Goal: Task Accomplishment & Management: Manage account settings

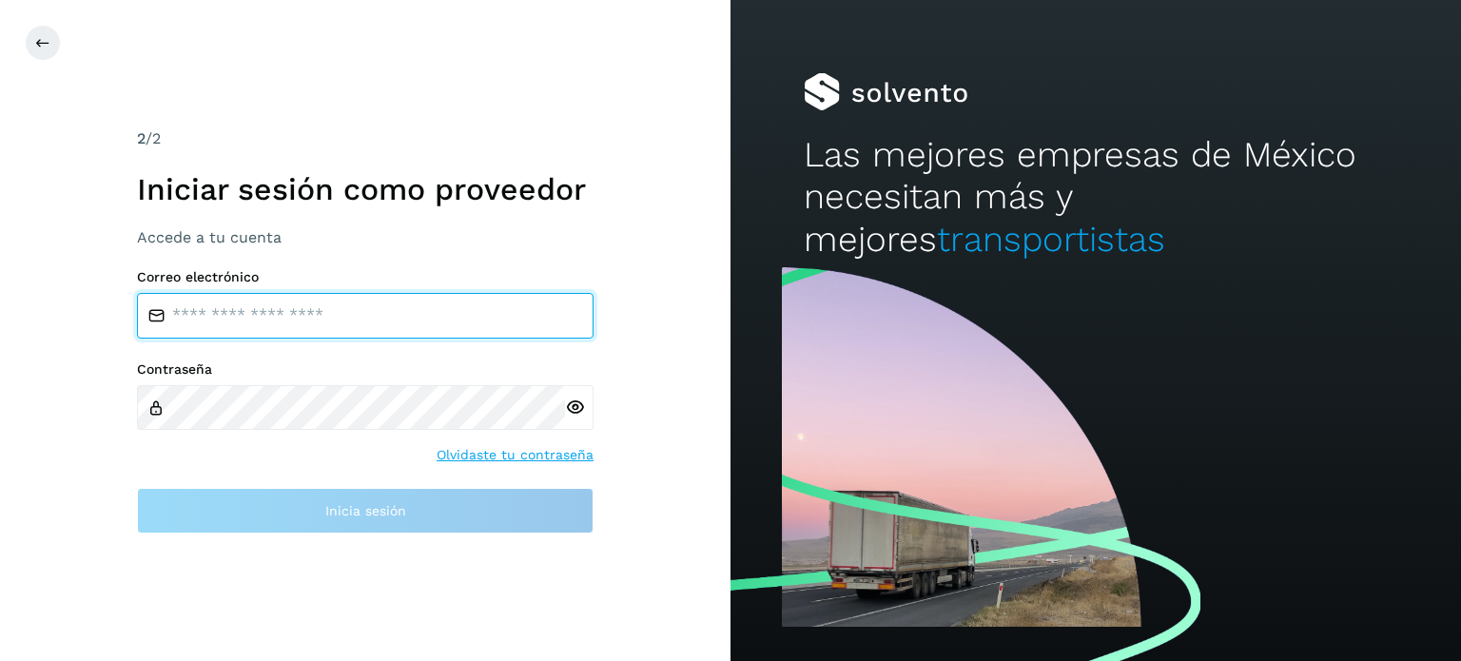
type input "**********"
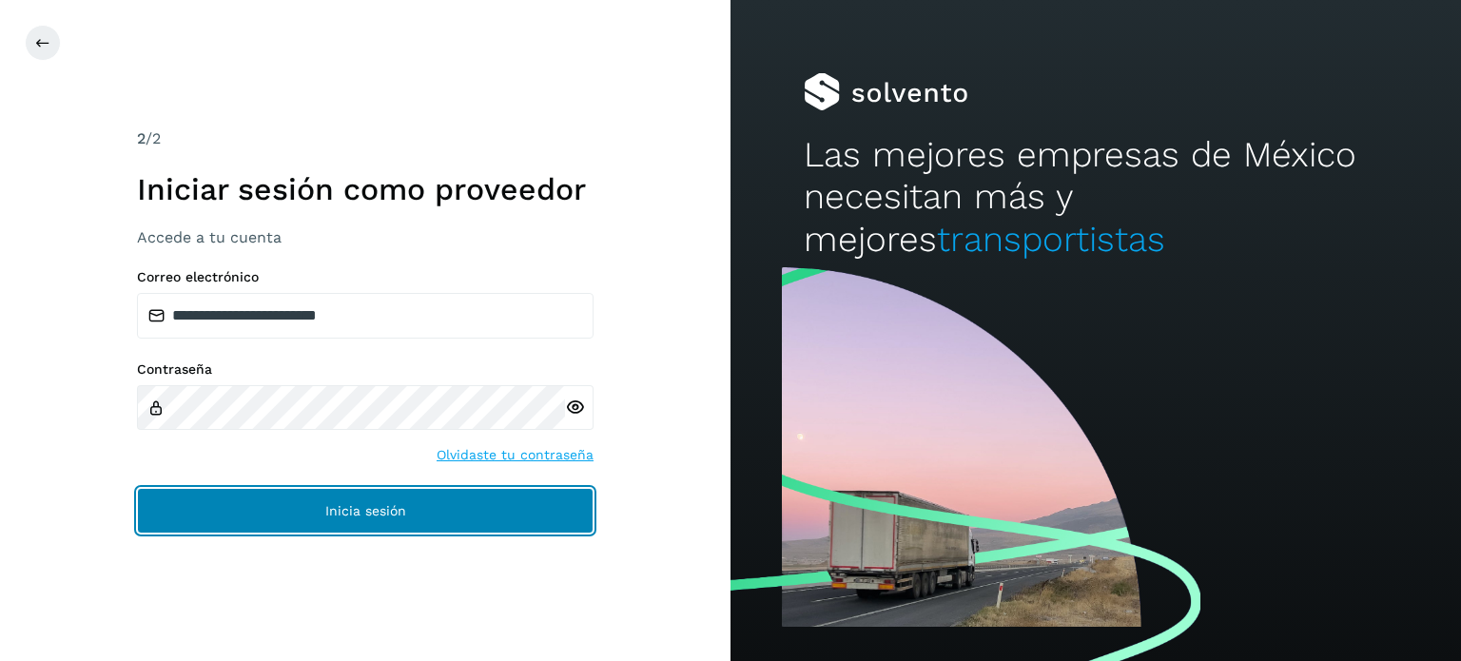
click at [194, 505] on button "Inicia sesión" at bounding box center [365, 511] width 457 height 46
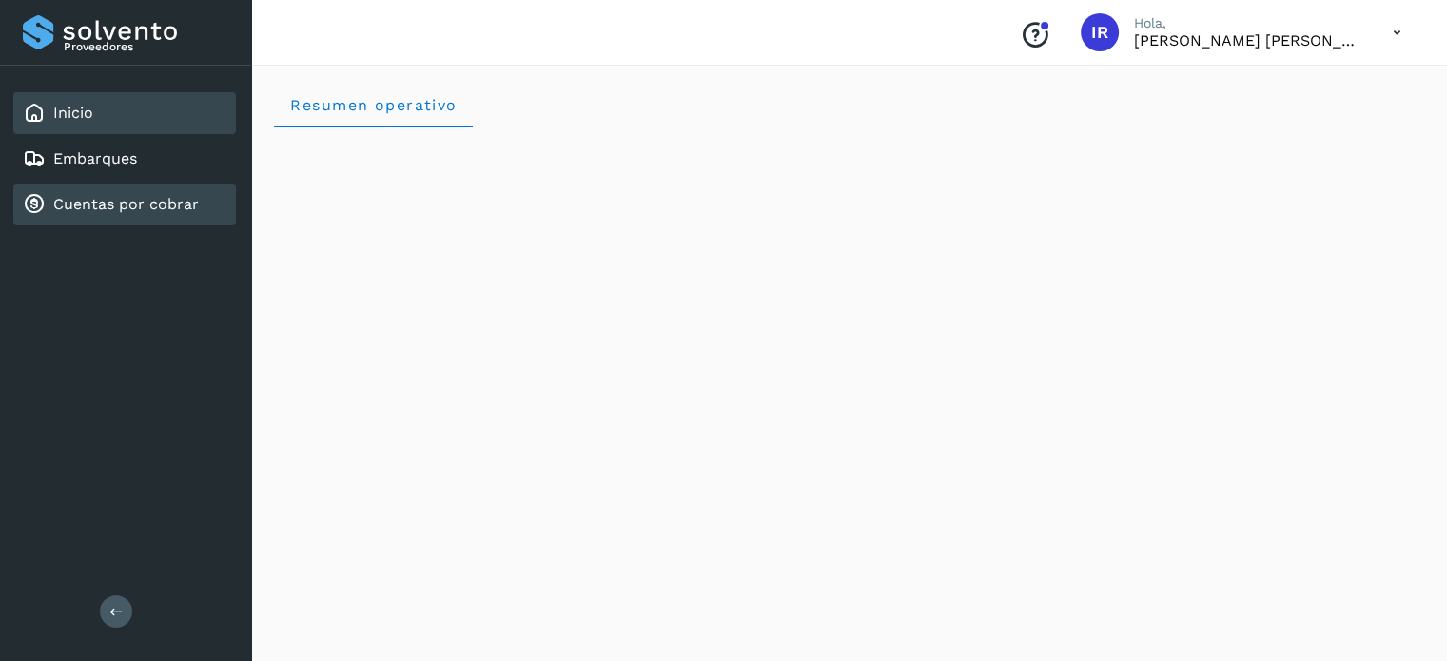
click at [156, 195] on link "Cuentas por cobrar" at bounding box center [126, 204] width 146 height 18
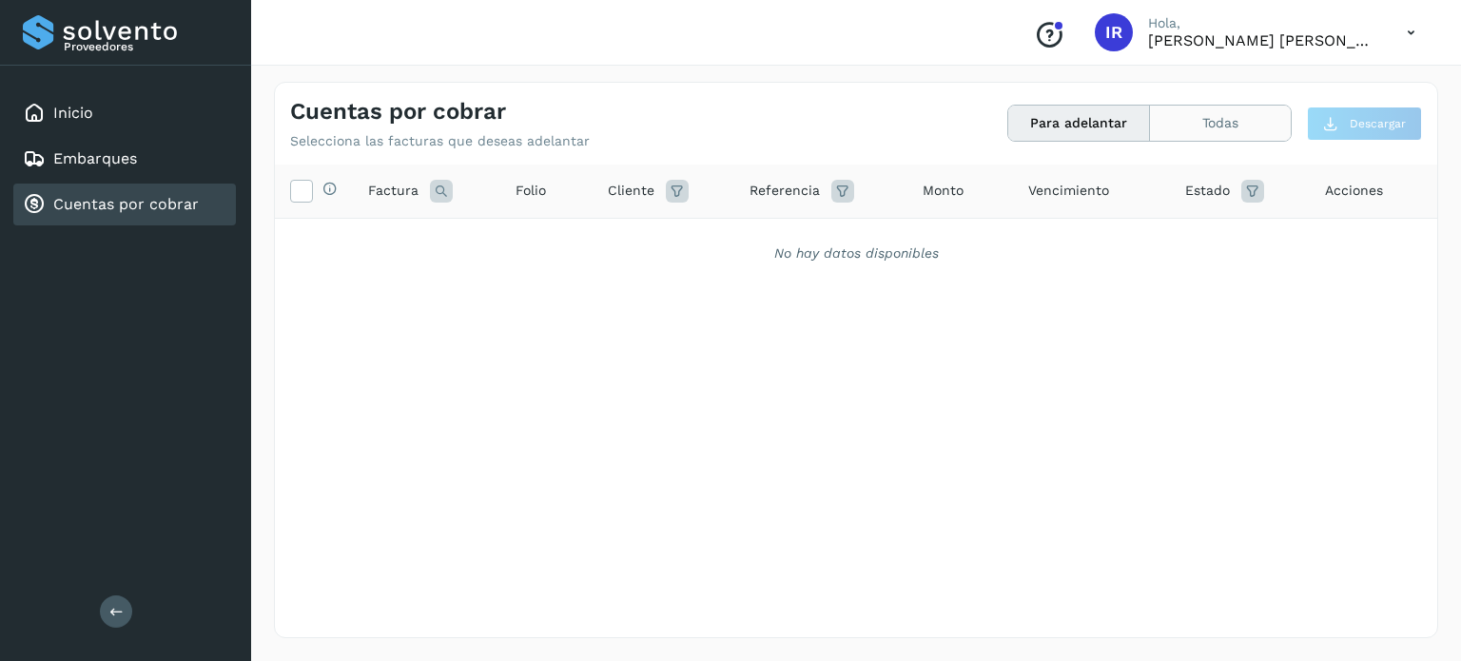
click at [1230, 129] on button "Todas" at bounding box center [1220, 123] width 141 height 35
